Goal: Task Accomplishment & Management: Manage account settings

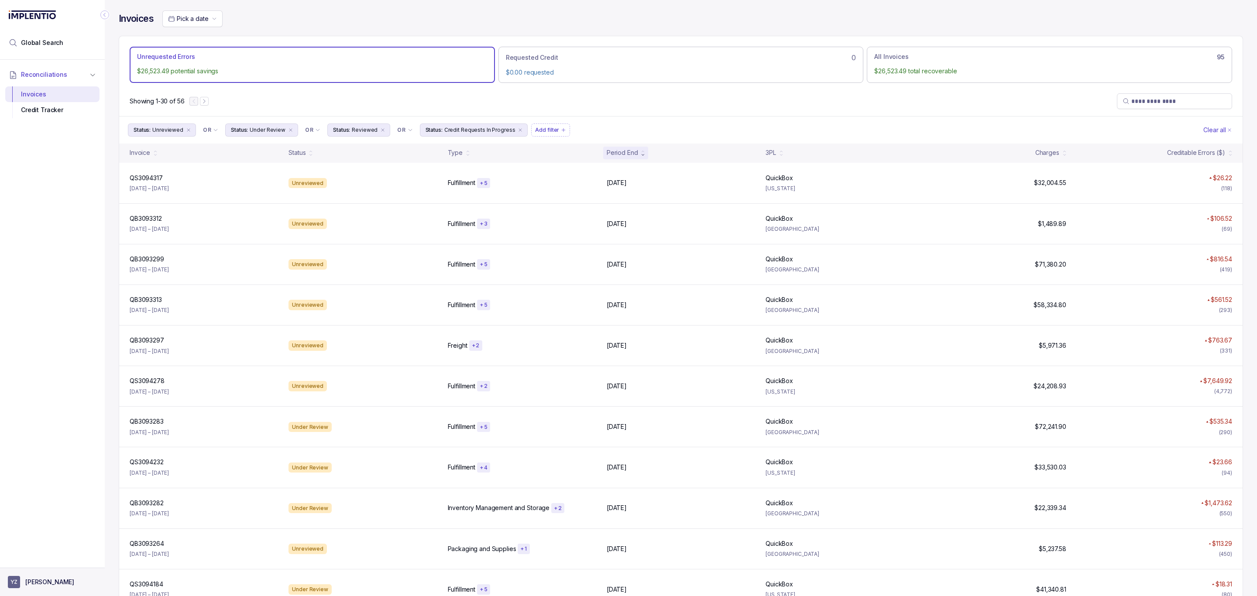
click at [42, 588] on button "YZ [PERSON_NAME]" at bounding box center [52, 582] width 89 height 12
click at [39, 566] on p "Logout" at bounding box center [57, 563] width 72 height 9
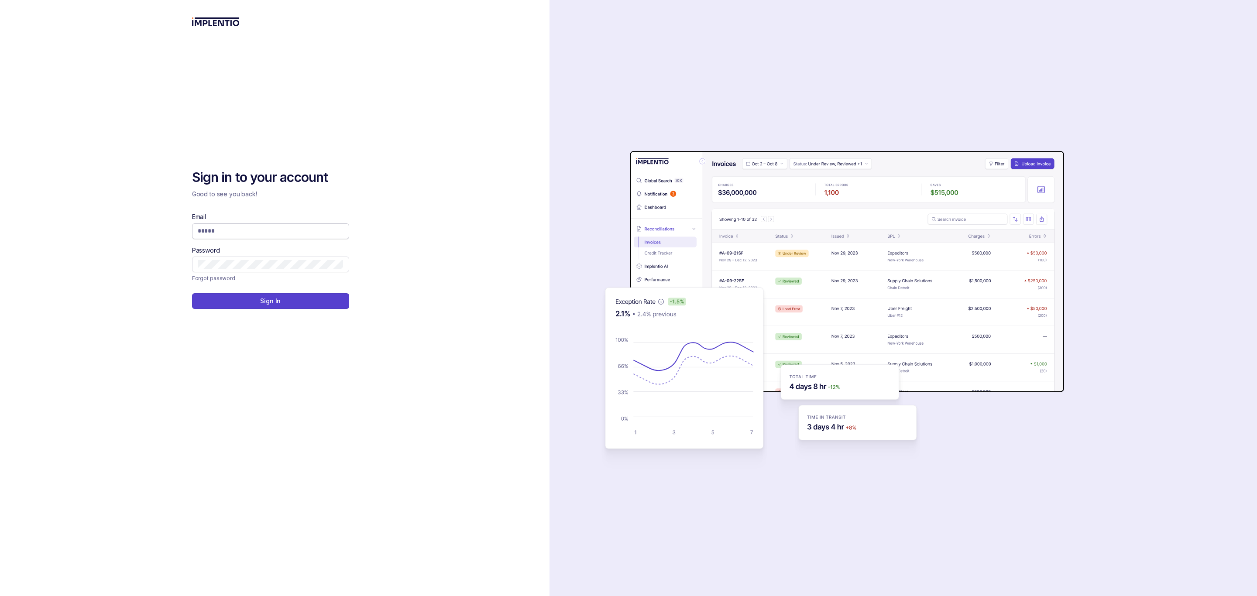
click at [227, 230] on input "Email" at bounding box center [271, 231] width 146 height 9
type input "**********"
